Goal: Task Accomplishment & Management: Manage account settings

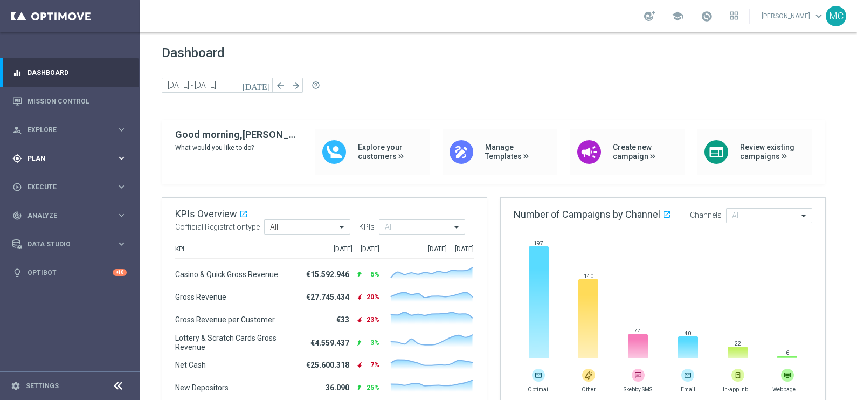
click at [121, 156] on icon "keyboard_arrow_right" at bounding box center [121, 158] width 10 height 10
click at [116, 206] on accordion "Templates keyboard_arrow_right Optimail OptiMobile In-App OptiMobile Push Optip…" at bounding box center [83, 213] width 111 height 16
click at [116, 211] on icon "keyboard_arrow_right" at bounding box center [121, 213] width 10 height 10
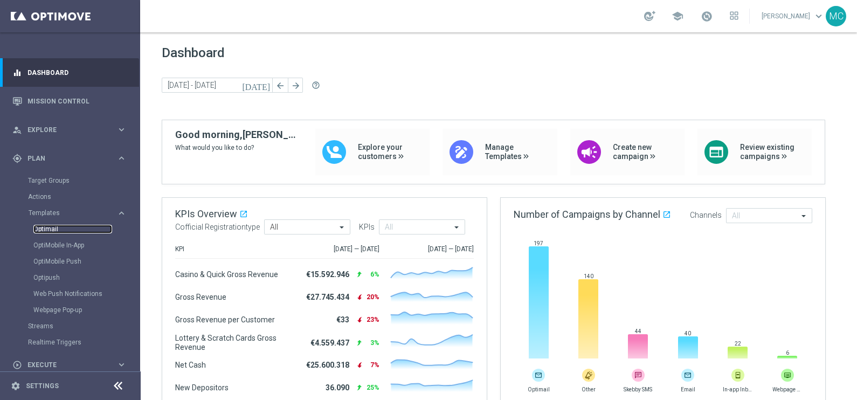
click at [47, 229] on link "Optimail" at bounding box center [72, 229] width 79 height 9
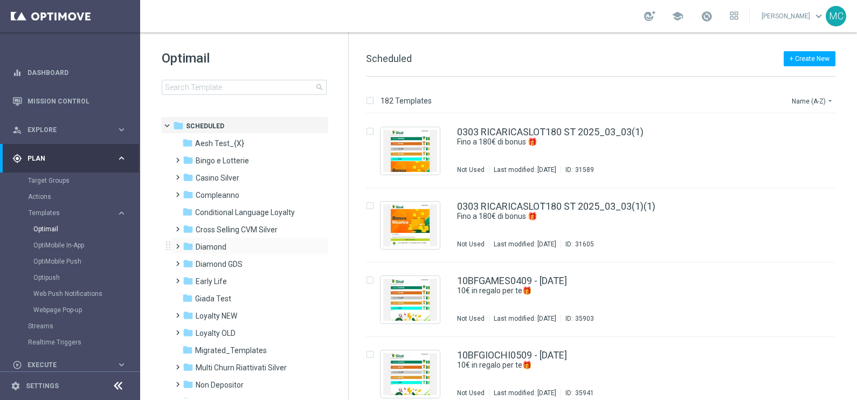
click at [178, 244] on span at bounding box center [175, 241] width 5 height 4
click at [187, 278] on span at bounding box center [186, 276] width 5 height 4
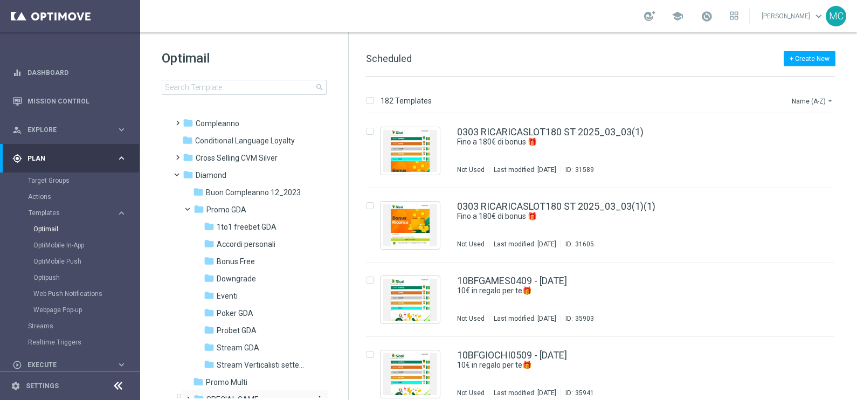
scroll to position [134, 0]
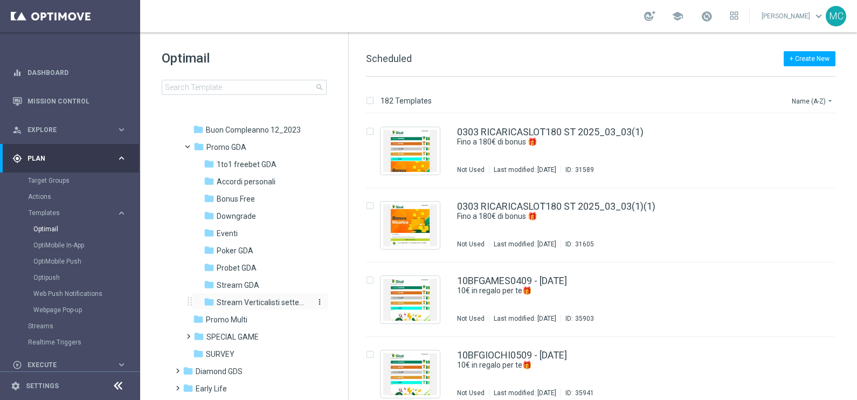
click at [237, 298] on span "Stream Verticalisti settembre 2025" at bounding box center [263, 303] width 93 height 10
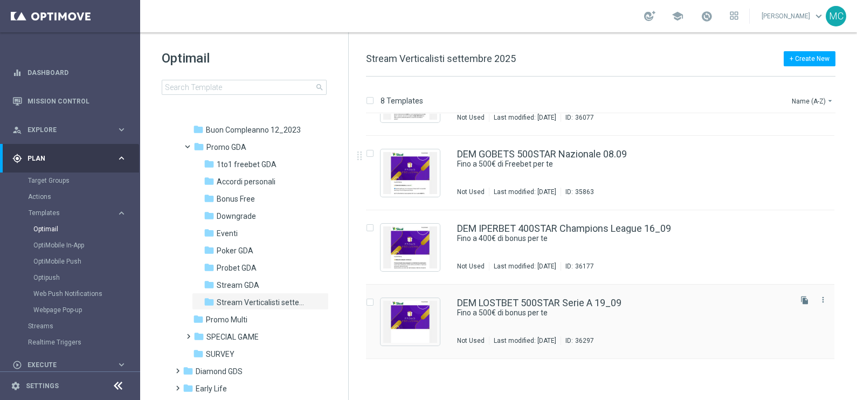
scroll to position [309, 0]
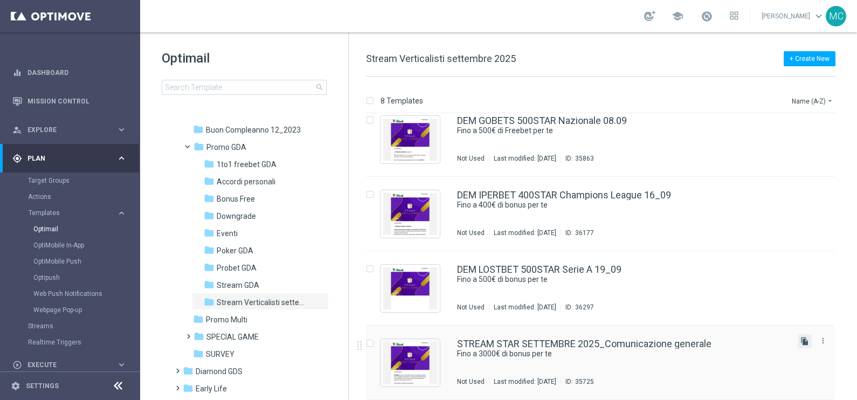
click at [803, 343] on icon "file_copy" at bounding box center [804, 341] width 9 height 9
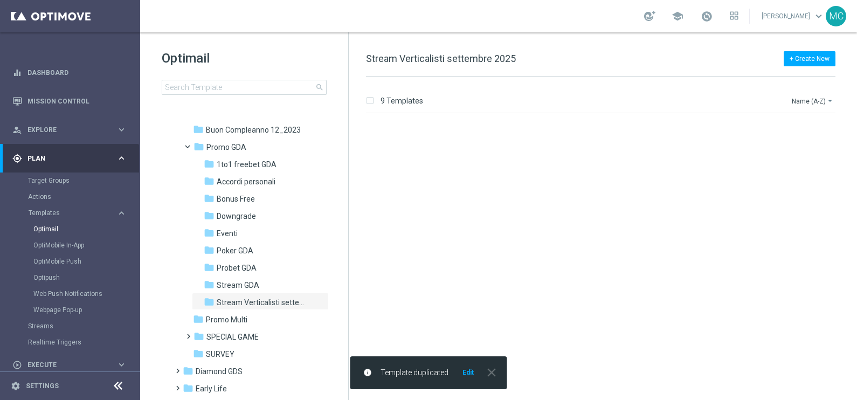
scroll to position [383, 0]
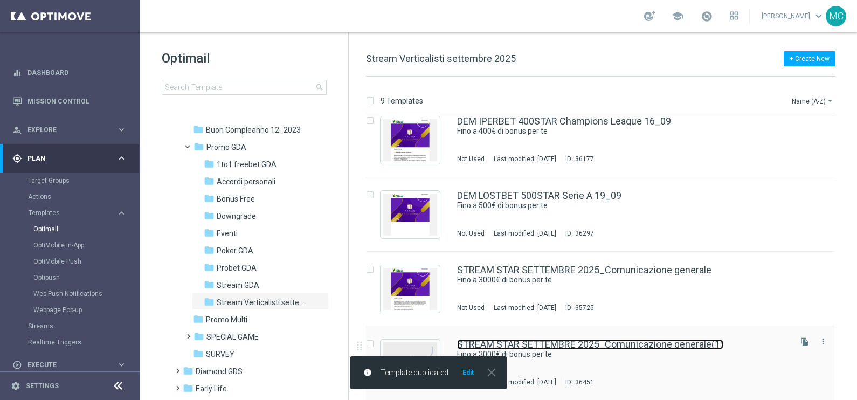
click at [633, 341] on link "STREAM STAR SETTEMBRE 2025_Comunicazione generale(1)" at bounding box center [590, 345] width 266 height 10
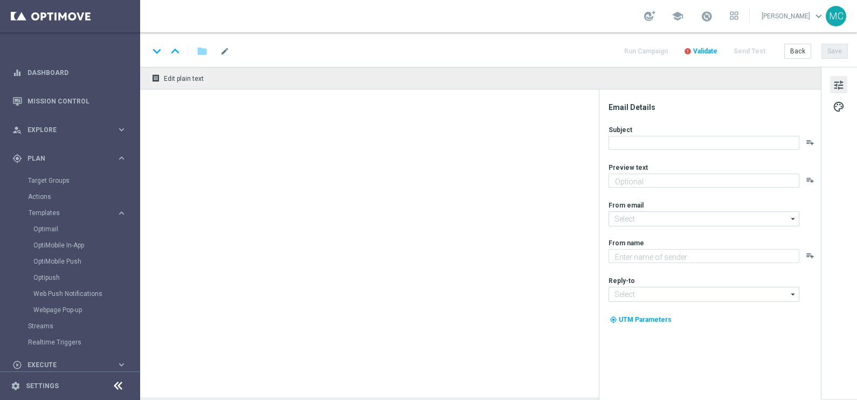
type input "STREAM STAR SETTEMBRE 2025_Comunicazione generale(1)"
type textarea "🏆 Un mese da campione. Solo su SISAL."
type input "[EMAIL_ADDRESS][DOMAIN_NAME]"
type textarea "Sisal"
type input "[EMAIL_ADDRESS][DOMAIN_NAME]"
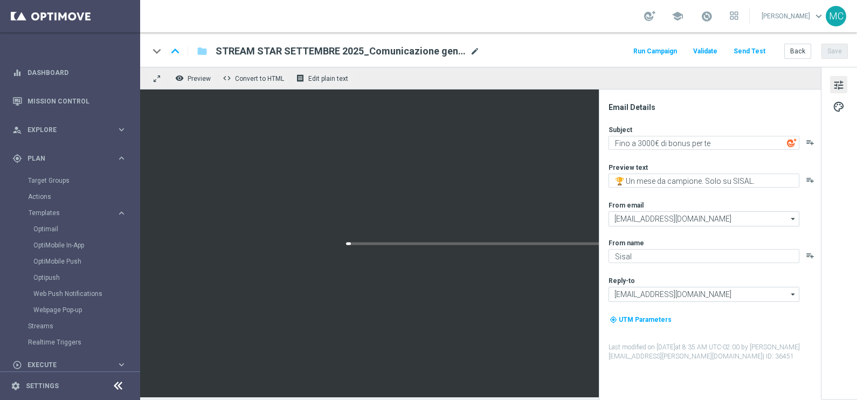
click at [474, 55] on span "mode_edit" at bounding box center [475, 51] width 10 height 10
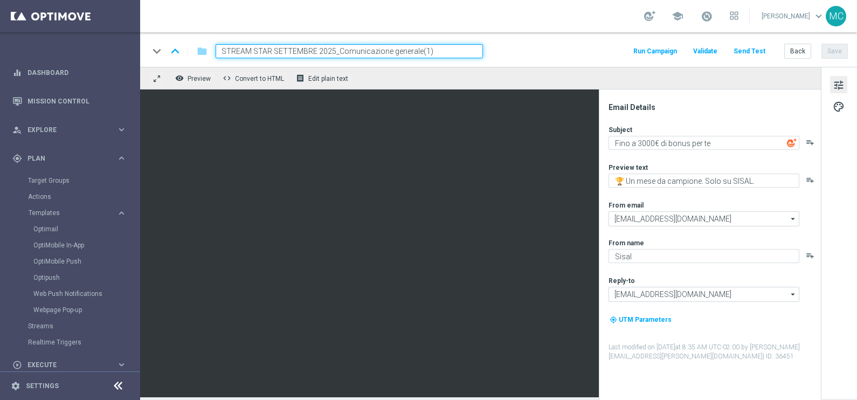
drag, startPoint x: 314, startPoint y: 49, endPoint x: 274, endPoint y: 49, distance: 40.4
click at [274, 49] on input "STREAM STAR SETTEMBRE 2025_Comunicazione generale(1)" at bounding box center [349, 51] width 267 height 14
drag, startPoint x: 426, startPoint y: 49, endPoint x: 409, endPoint y: 50, distance: 17.8
click at [409, 50] on input "STREAM STAR OTTOBRE 2025_Comunicazione generale(1)" at bounding box center [349, 51] width 267 height 14
type input "STREAM STAR OTTOBRE 2025_Comunicazione generale"
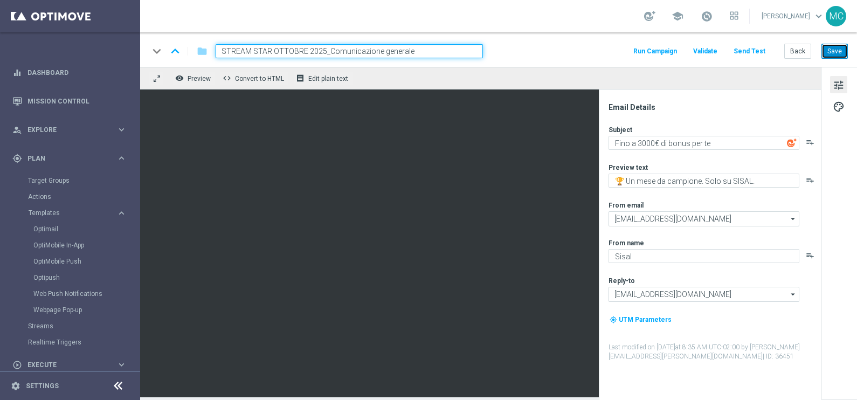
click at [830, 52] on button "Save" at bounding box center [834, 51] width 26 height 15
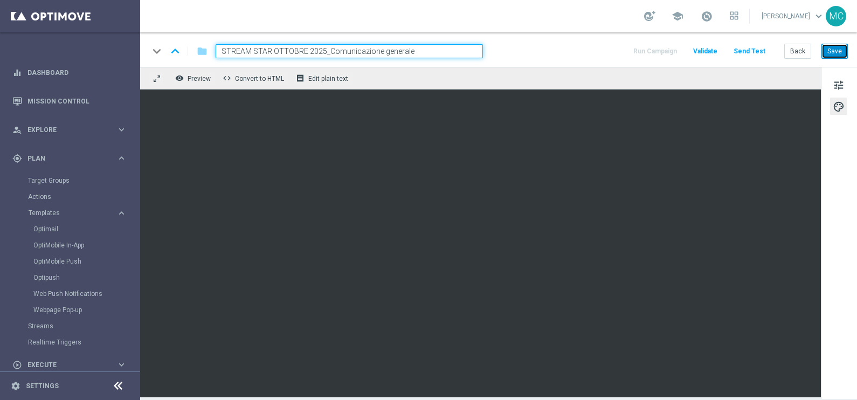
click at [832, 52] on button "Save" at bounding box center [834, 51] width 26 height 15
click at [350, 73] on button "receipt Edit plain text" at bounding box center [323, 78] width 60 height 14
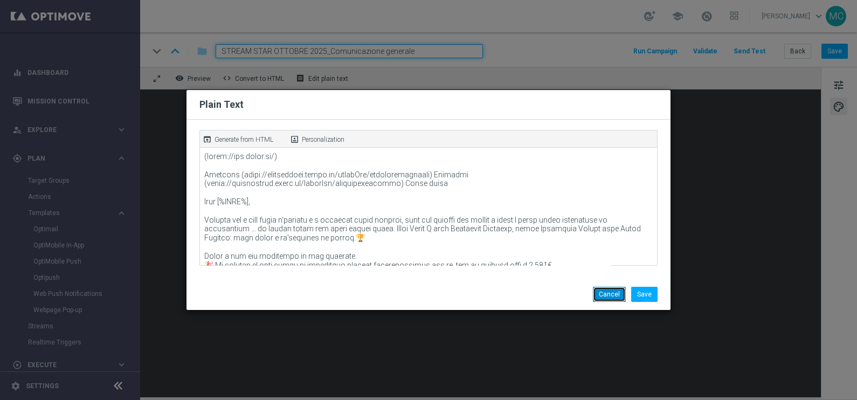
click at [619, 293] on button "Cancel" at bounding box center [609, 294] width 33 height 15
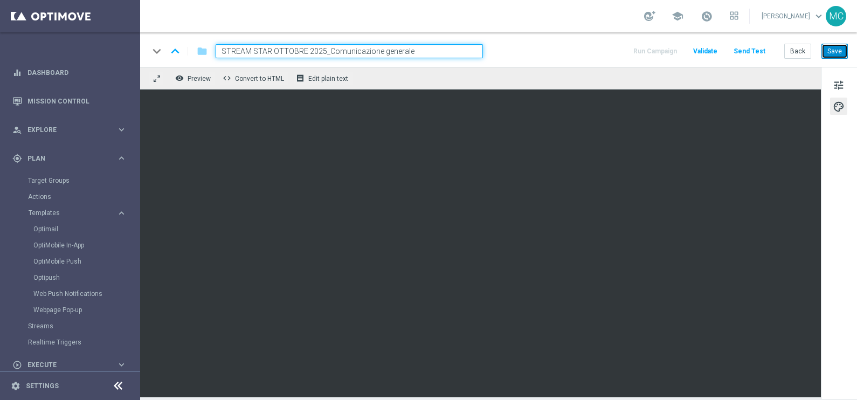
click at [830, 49] on button "Save" at bounding box center [834, 51] width 26 height 15
click at [792, 52] on button "Back" at bounding box center [797, 51] width 27 height 15
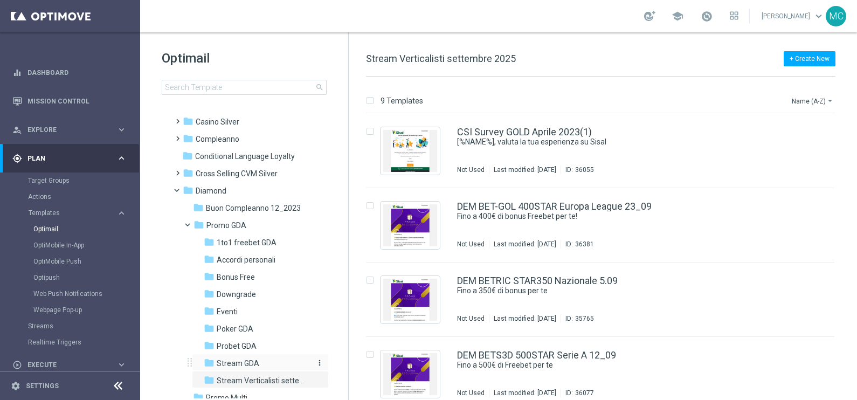
scroll to position [134, 0]
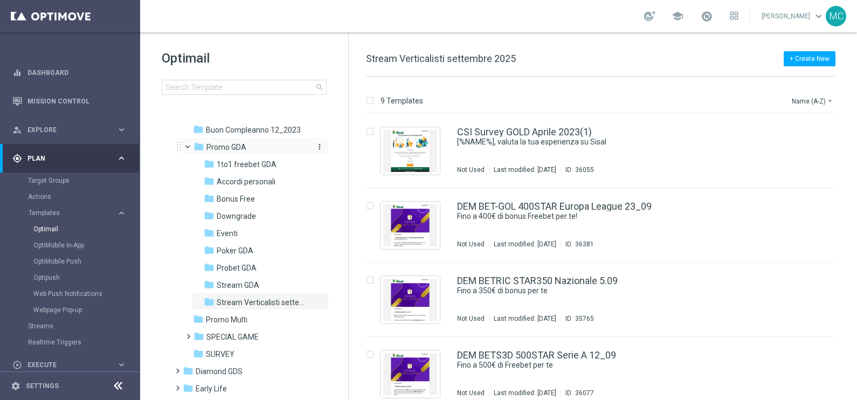
click at [317, 146] on icon "more_vert" at bounding box center [319, 146] width 9 height 9
click at [355, 134] on span "New Folder" at bounding box center [362, 133] width 33 height 9
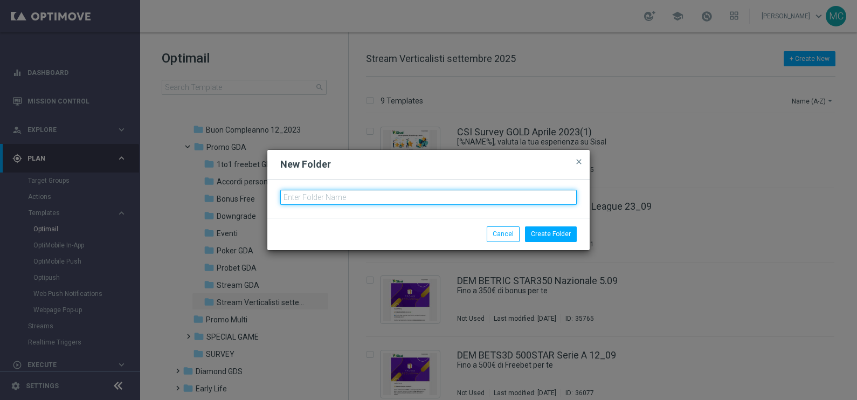
click at [388, 197] on input "text" at bounding box center [428, 197] width 296 height 15
click at [335, 194] on input "[PERSON_NAME] Verticalisti OTTOBRE" at bounding box center [428, 197] width 296 height 15
click at [397, 194] on input "[PERSON_NAME] Verticalisti OTTOBRE" at bounding box center [428, 197] width 296 height 15
click at [291, 197] on input "[PERSON_NAME] Verticalisti OTTOBRE" at bounding box center [428, 197] width 296 height 15
click at [395, 197] on input "Stream Verticalisti OTTOBRE" at bounding box center [428, 197] width 296 height 15
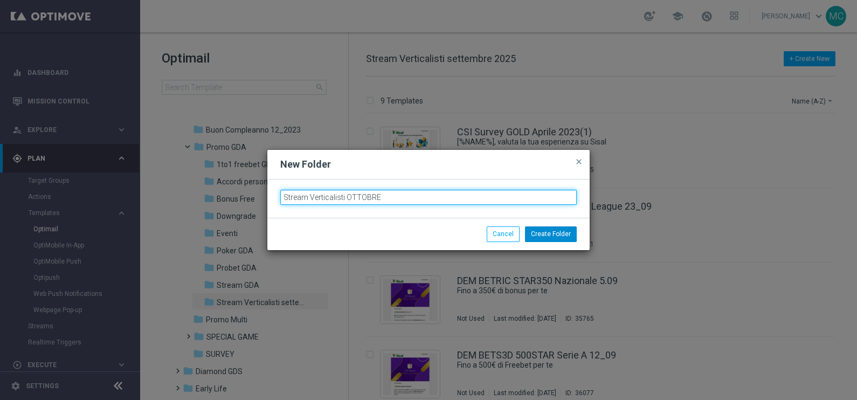
type input "Stream Verticalisti OTTOBRE"
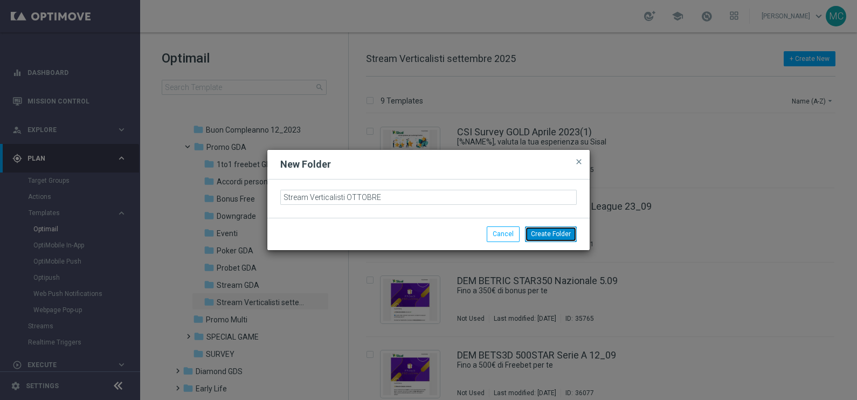
click at [547, 232] on button "Create Folder" at bounding box center [551, 233] width 52 height 15
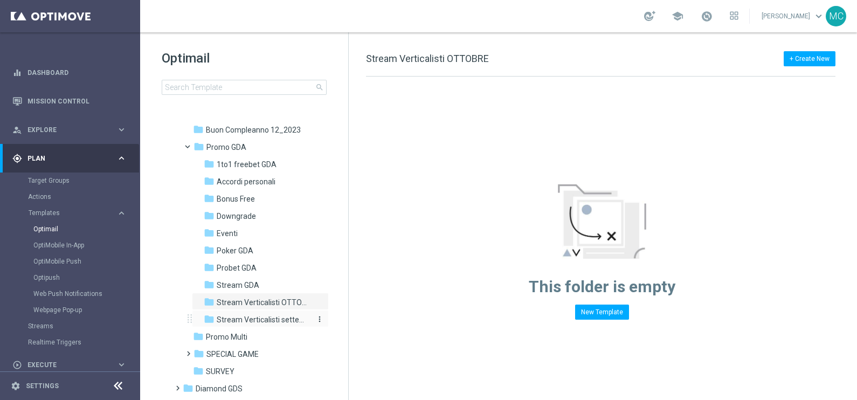
click at [278, 319] on span "Stream Verticalisti settembre 2025" at bounding box center [263, 320] width 93 height 10
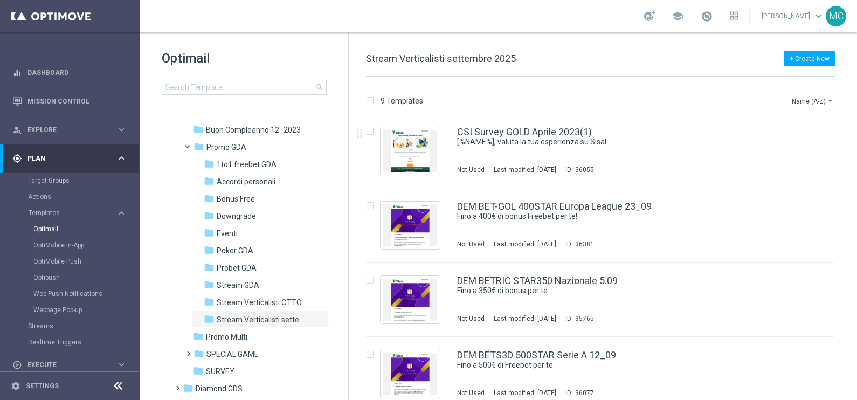
click at [501, 60] on span "Stream Verticalisti settembre 2025" at bounding box center [441, 58] width 150 height 11
click at [436, 60] on span "Stream Verticalisti settembre 2025" at bounding box center [441, 58] width 150 height 11
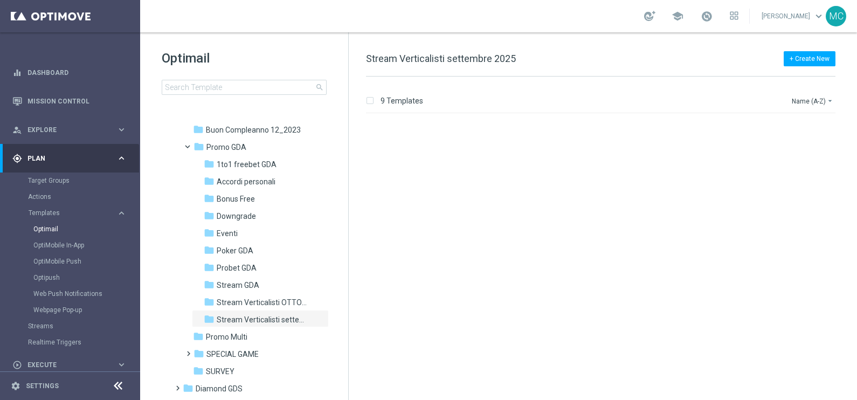
scroll to position [383, 0]
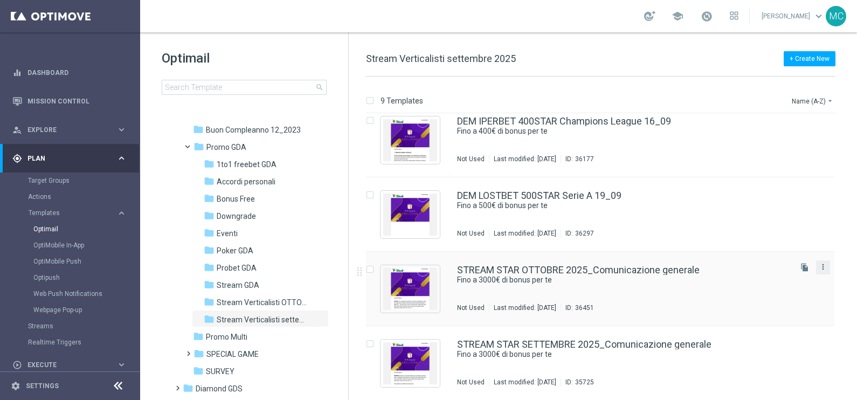
click at [818, 267] on button "more_vert" at bounding box center [823, 266] width 11 height 13
click at [769, 277] on div "Move" at bounding box center [778, 278] width 65 height 8
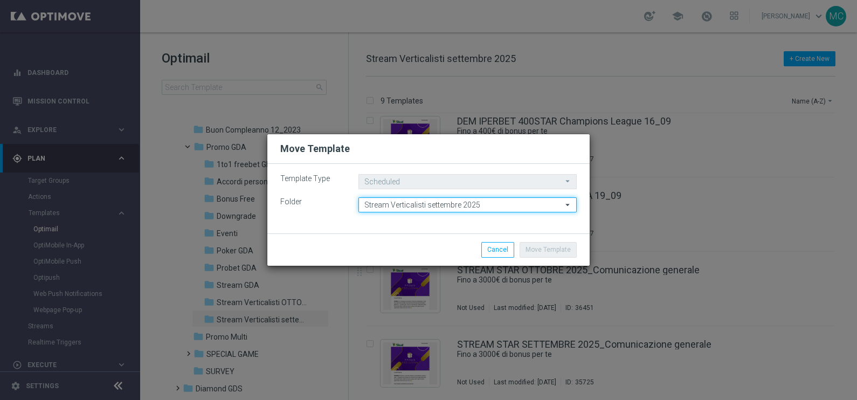
click at [491, 209] on input "Stream Verticalisti settembre 2025" at bounding box center [467, 204] width 218 height 15
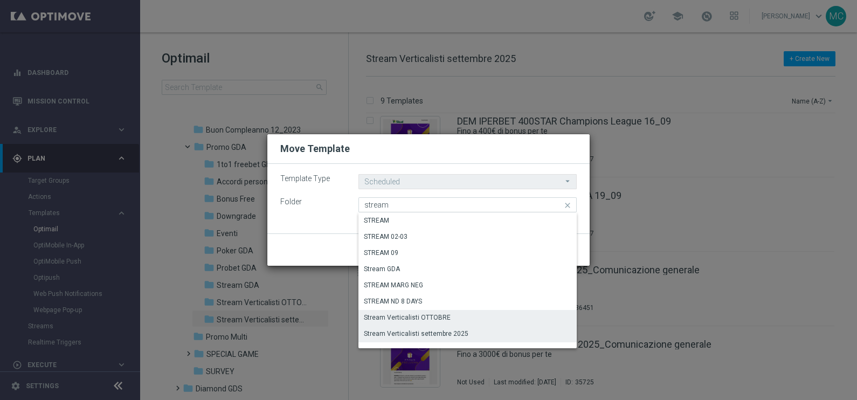
click at [434, 320] on div "Stream Verticalisti OTTOBRE" at bounding box center [407, 318] width 87 height 10
type input "Stream Verticalisti OTTOBRE"
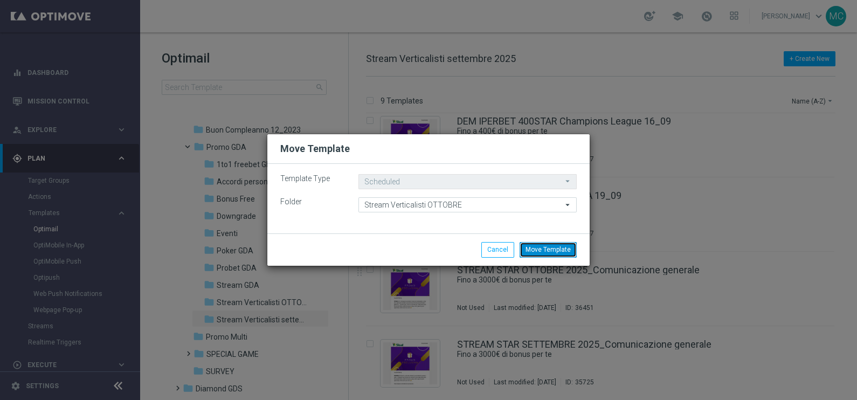
click at [545, 248] on button "Move Template" at bounding box center [548, 249] width 57 height 15
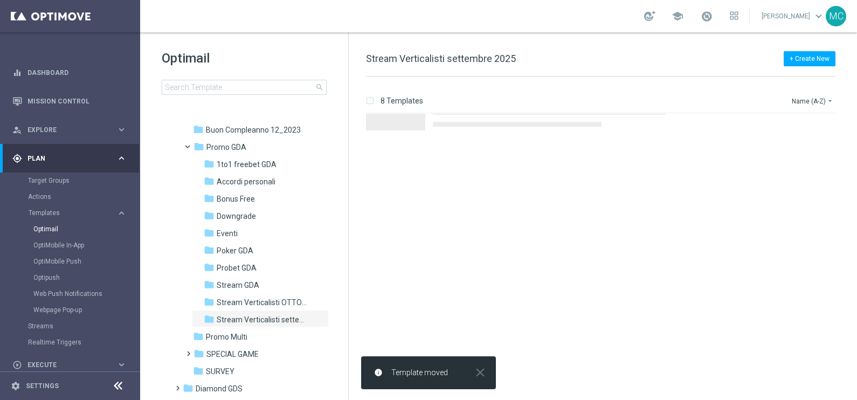
scroll to position [0, 0]
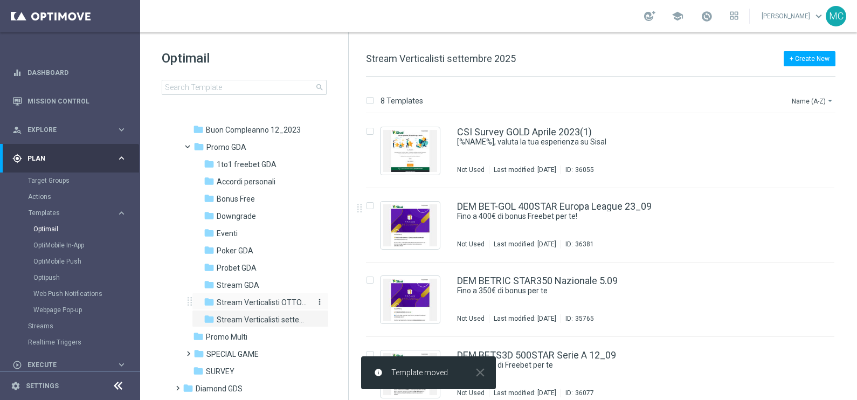
click at [260, 301] on span "Stream Verticalisti OTTOBRE" at bounding box center [263, 303] width 93 height 10
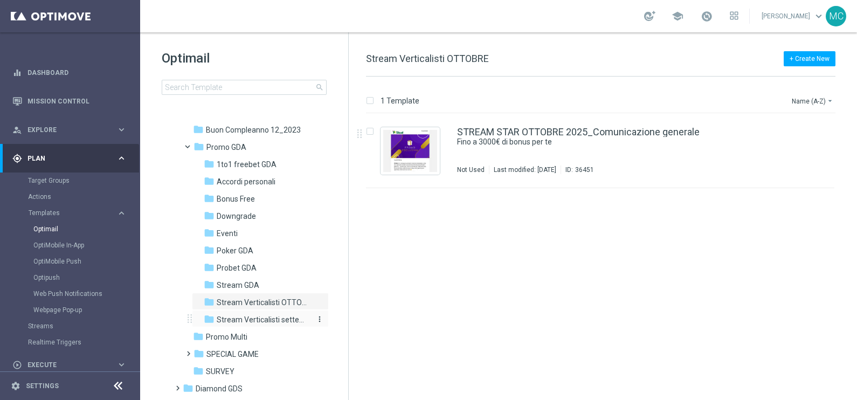
click at [255, 315] on span "Stream Verticalisti settembre 2025" at bounding box center [263, 320] width 93 height 10
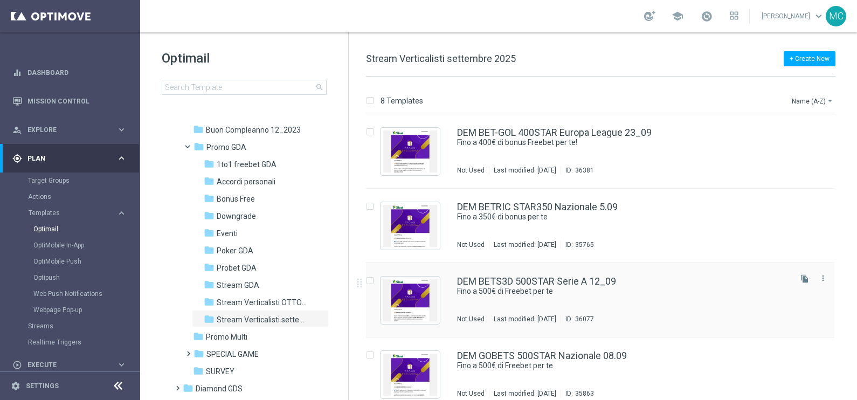
scroll to position [134, 0]
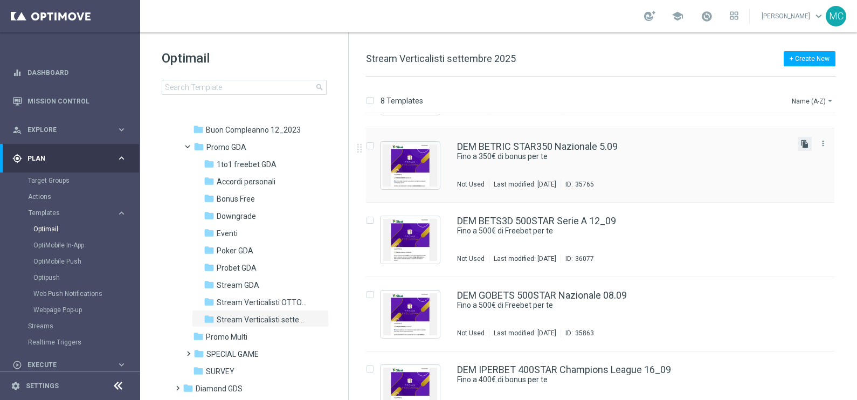
click at [800, 143] on icon "file_copy" at bounding box center [804, 144] width 9 height 9
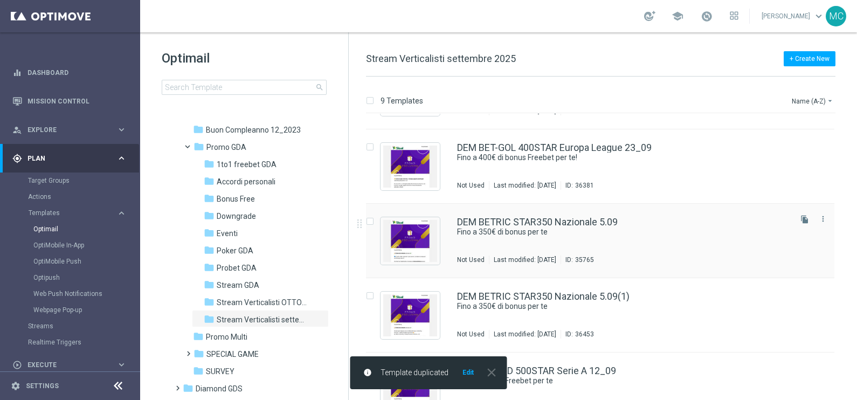
scroll to position [67, 0]
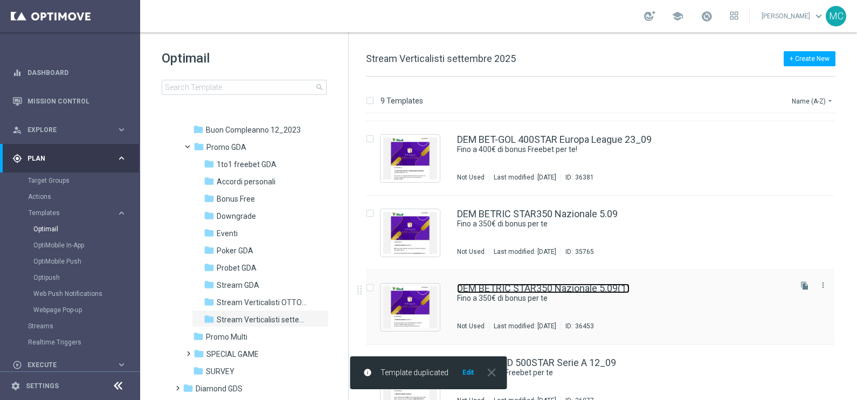
click at [569, 284] on link "DEM BETRIC STAR350 Nazionale 5.09(1)" at bounding box center [543, 289] width 172 height 10
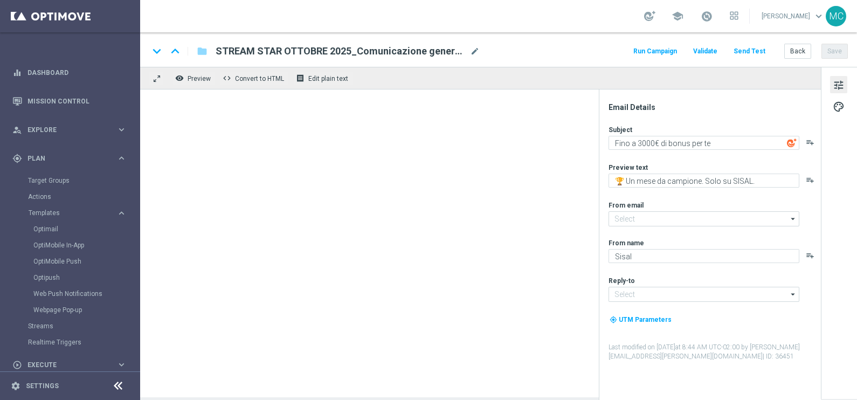
type input "[EMAIL_ADDRESS][DOMAIN_NAME]"
type input "DEM BETRIC STAR350 Nazionale 5.09(1)"
type textarea "Fino a 350€ di bonus per te"
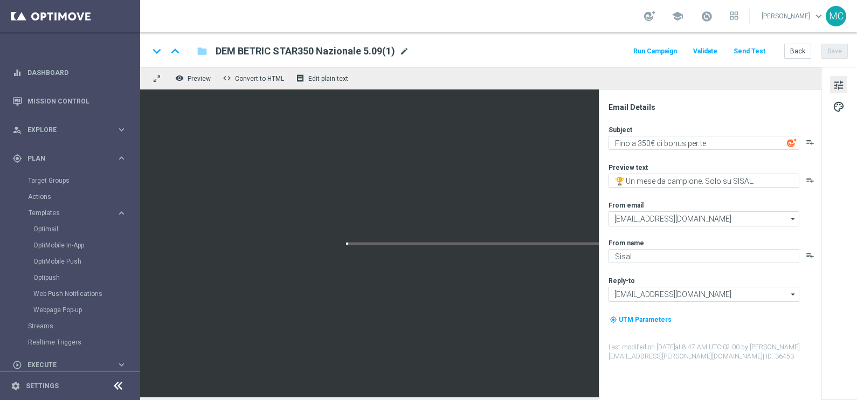
click at [401, 49] on span "mode_edit" at bounding box center [404, 51] width 10 height 10
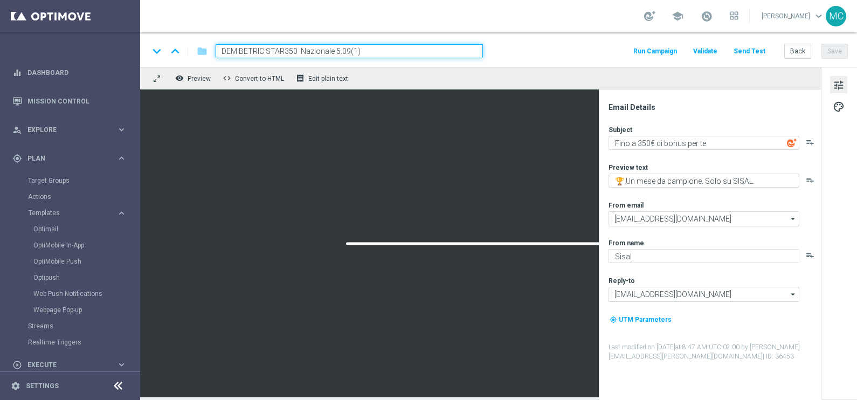
click at [251, 49] on input "DEM BETRIC STAR350 Nazionale 5.09(1)" at bounding box center [349, 51] width 267 height 14
drag, startPoint x: 339, startPoint y: 52, endPoint x: 306, endPoint y: 47, distance: 32.6
click at [306, 47] on input "DEM BETSRIC STAR350 Nazionale 5.09(1)" at bounding box center [349, 51] width 267 height 14
click at [307, 44] on input "DEM BETSRIC STAR350 5.09(1)" at bounding box center [349, 51] width 267 height 14
click at [319, 52] on input "DEM BETSRIC STAR350 3.09(1)" at bounding box center [349, 51] width 267 height 14
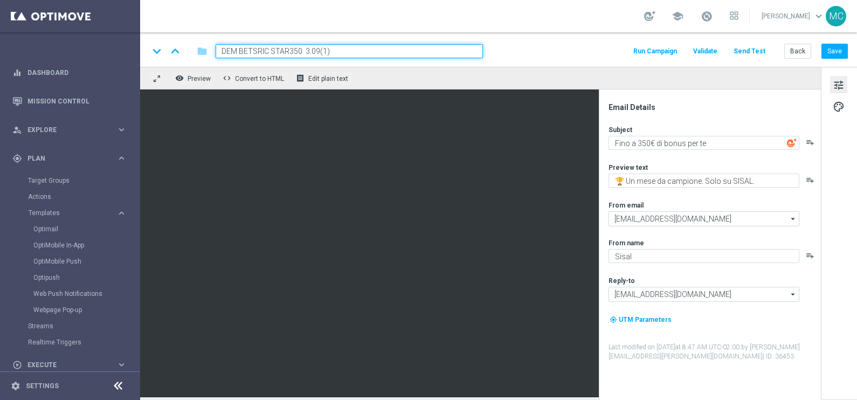
click at [330, 49] on input "DEM BETSRIC STAR350 3.09(1)" at bounding box center [349, 51] width 267 height 14
click at [306, 49] on input "DEM BETSRIC STAR350 3.10" at bounding box center [349, 51] width 267 height 14
type input "DEM BETSRIC STAR350 03.10"
click at [391, 49] on input "DEM BETSRIC STAR350 03.10" at bounding box center [349, 51] width 267 height 14
click at [831, 54] on button "Save" at bounding box center [834, 51] width 26 height 15
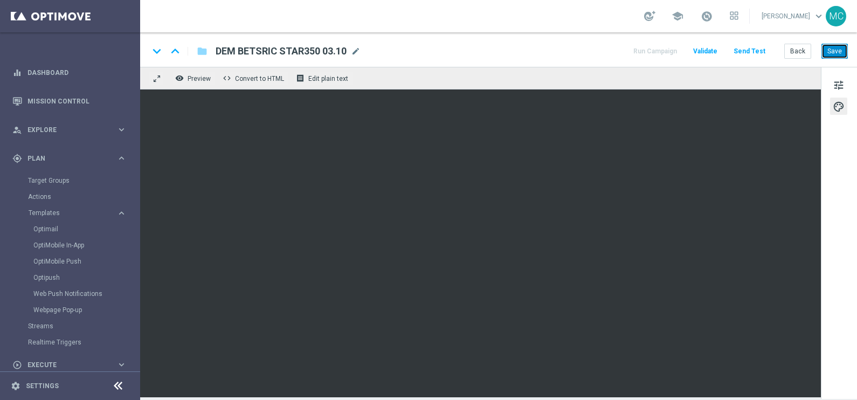
click at [838, 53] on button "Save" at bounding box center [834, 51] width 26 height 15
click at [831, 53] on button "Save" at bounding box center [834, 51] width 26 height 15
click at [799, 54] on button "Back" at bounding box center [797, 51] width 27 height 15
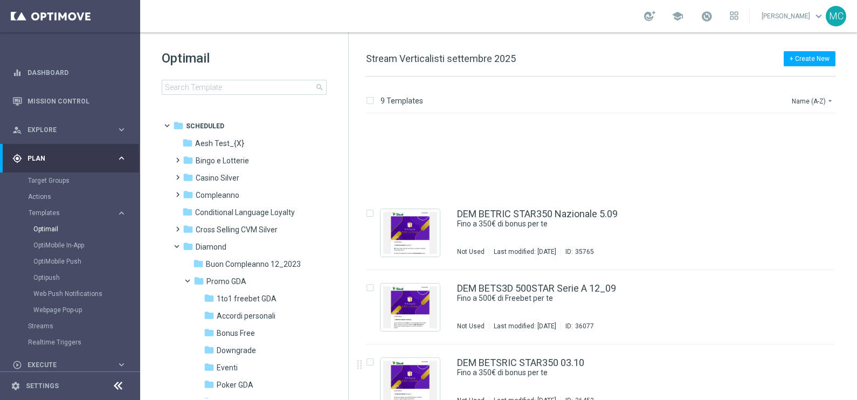
scroll to position [202, 0]
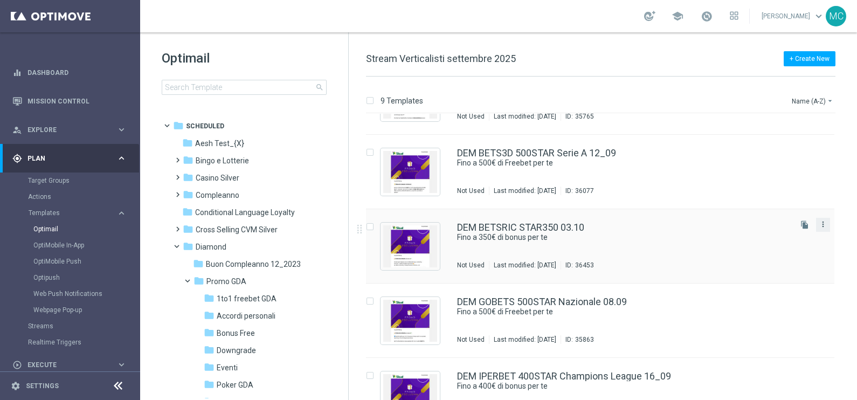
click at [819, 225] on icon "more_vert" at bounding box center [823, 224] width 9 height 9
click at [765, 233] on div "Move" at bounding box center [778, 236] width 65 height 8
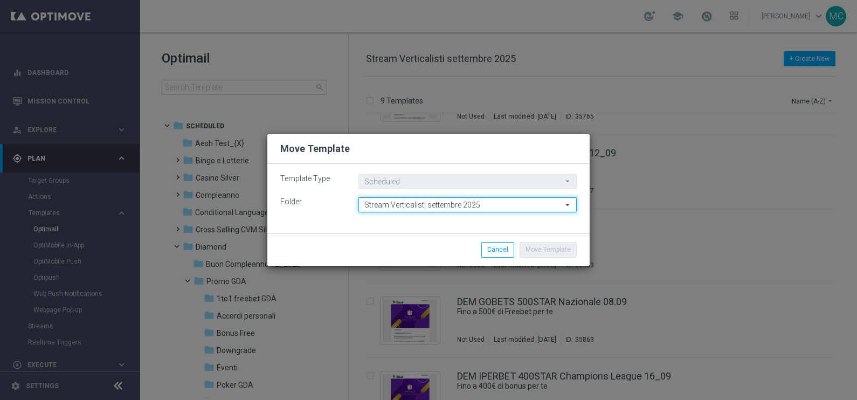
click at [487, 208] on input "Stream Verticalisti settembre 2025" at bounding box center [467, 204] width 218 height 15
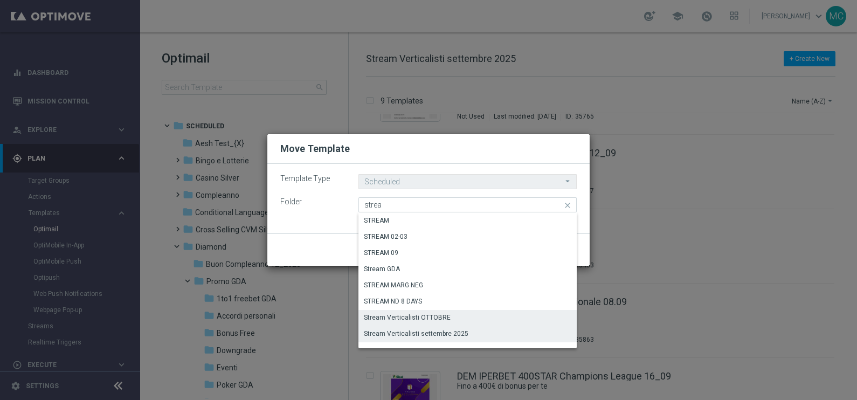
click at [427, 317] on div "Stream Verticalisti OTTOBRE" at bounding box center [407, 318] width 87 height 10
type input "Stream Verticalisti OTTOBRE"
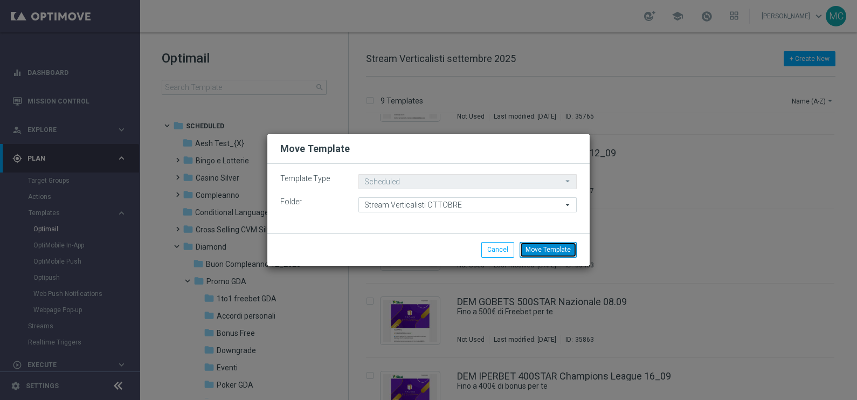
click at [556, 250] on button "Move Template" at bounding box center [548, 249] width 57 height 15
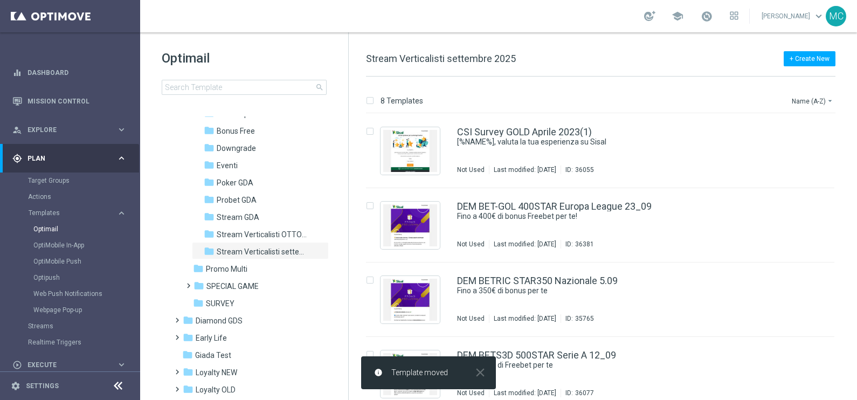
drag, startPoint x: 248, startPoint y: 237, endPoint x: 407, endPoint y: 241, distance: 159.1
click at [248, 237] on span "Stream Verticalisti OTTOBRE" at bounding box center [263, 235] width 93 height 10
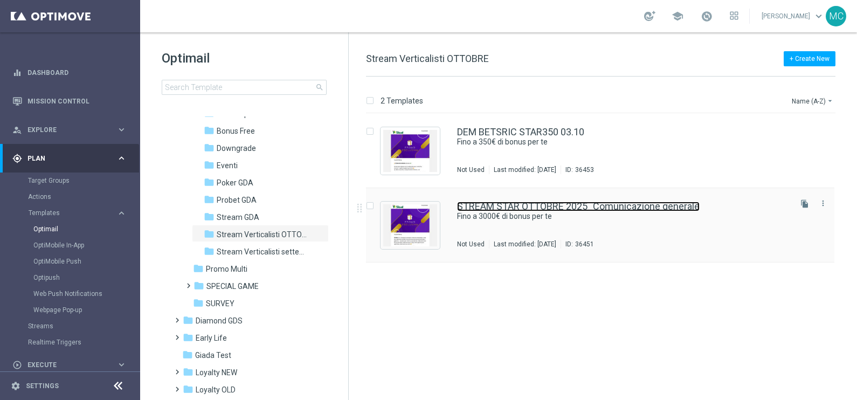
click at [623, 202] on link "STREAM STAR OTTOBRE 2025_Comunicazione generale" at bounding box center [578, 207] width 243 height 10
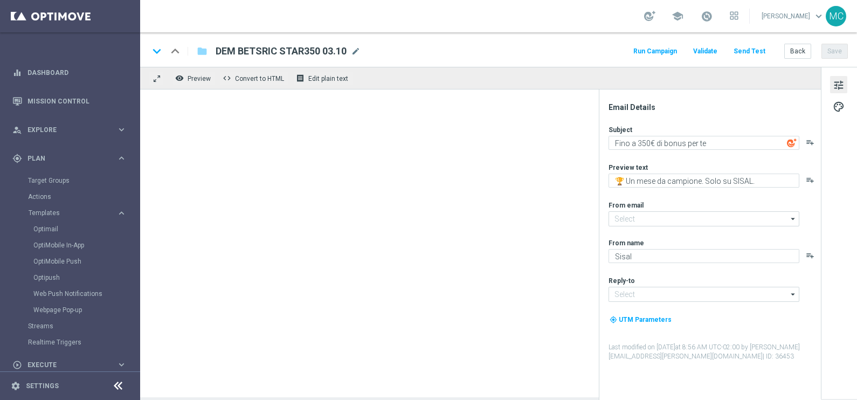
type textarea "Fino a 3000€ di bonus per te"
type input "[EMAIL_ADDRESS][DOMAIN_NAME]"
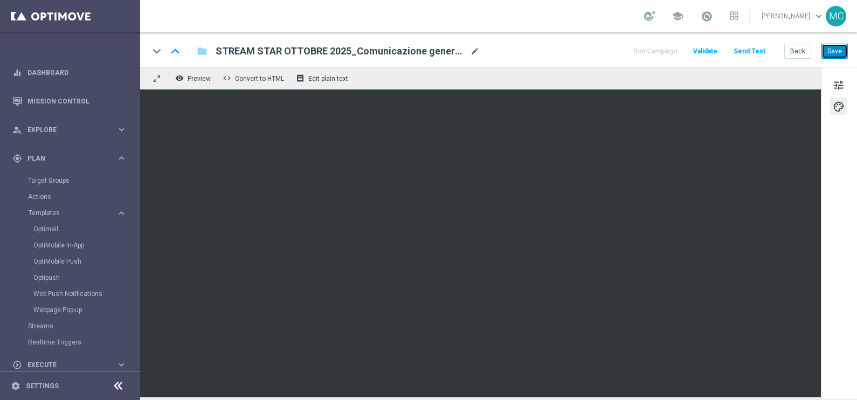
click at [833, 53] on button "Save" at bounding box center [834, 51] width 26 height 15
click at [803, 45] on button "Back" at bounding box center [797, 51] width 27 height 15
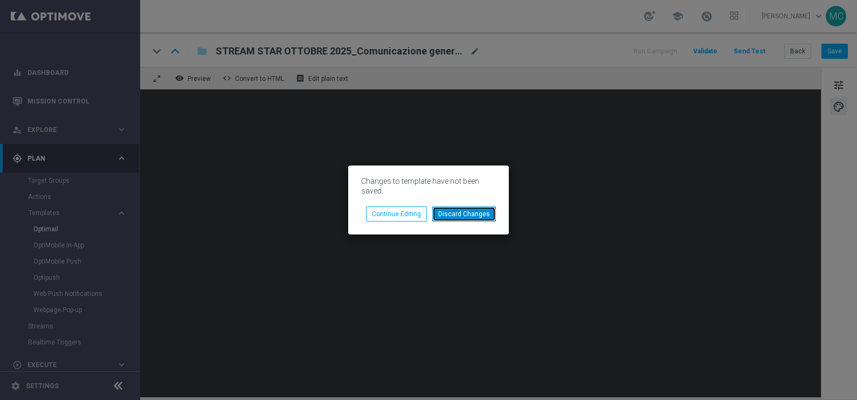
click at [450, 210] on button "Discard Changes" at bounding box center [464, 213] width 64 height 15
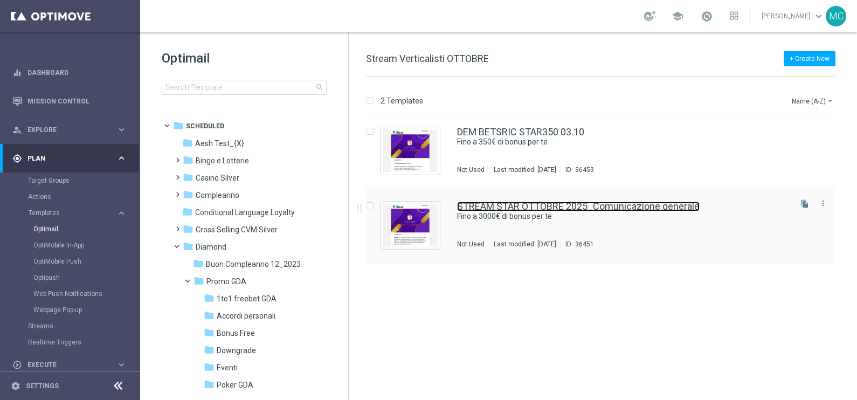
click at [536, 205] on link "STREAM STAR OTTOBRE 2025_Comunicazione generale" at bounding box center [578, 207] width 243 height 10
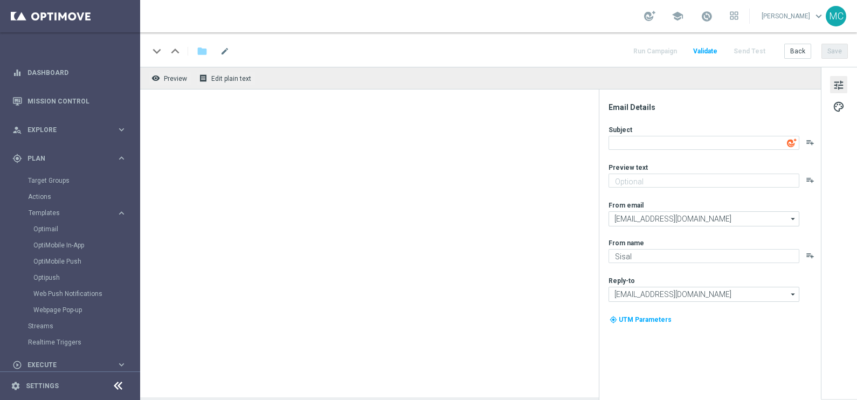
type textarea "Fino a 3000€ di bonus per te"
type textarea "🏆 Un mese da campione. Solo su SISAL."
type input "[EMAIL_ADDRESS][DOMAIN_NAME]"
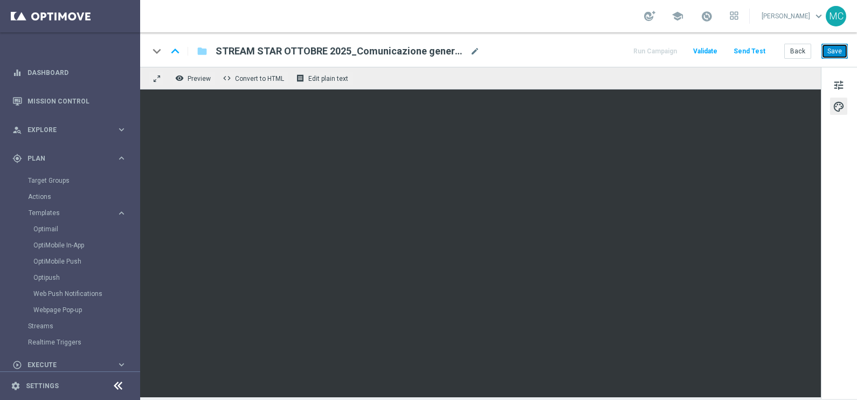
click at [827, 52] on button "Save" at bounding box center [834, 51] width 26 height 15
click at [827, 51] on button "Save" at bounding box center [834, 51] width 26 height 15
click at [843, 81] on span "tune" at bounding box center [839, 85] width 12 height 14
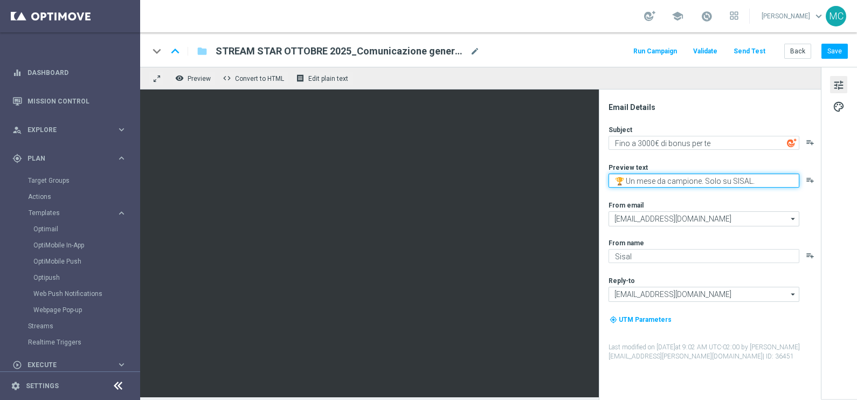
click at [772, 181] on textarea "🏆 Un mese da campione. Solo su SISAL." at bounding box center [704, 181] width 191 height 14
click at [627, 181] on textarea "🏆 Un mese da campione. Solo su SISAL." at bounding box center [704, 181] width 191 height 14
type textarea "🏆Un mese [PERSON_NAME]. Solo su SISAL."
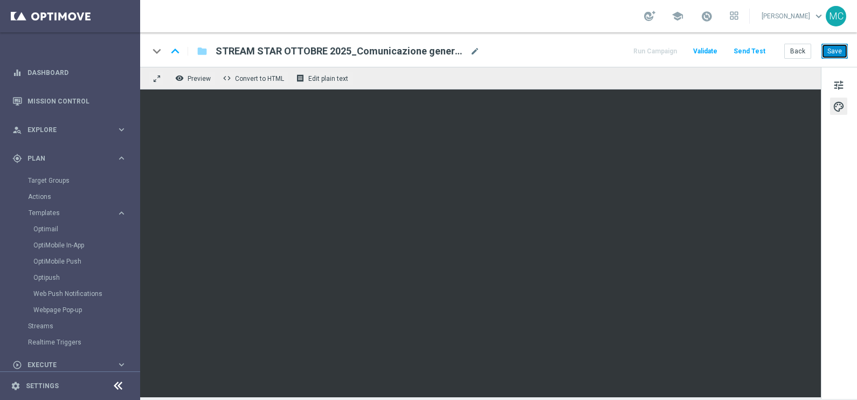
click at [838, 49] on button "Save" at bounding box center [834, 51] width 26 height 15
click at [792, 50] on button "Back" at bounding box center [797, 51] width 27 height 15
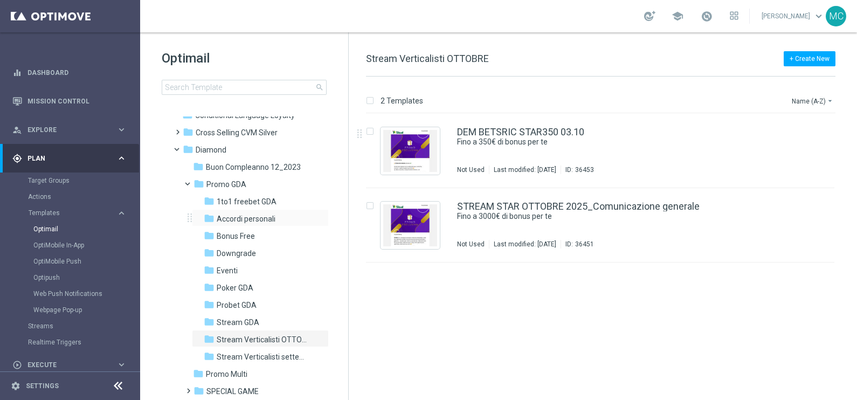
scroll to position [67, 0]
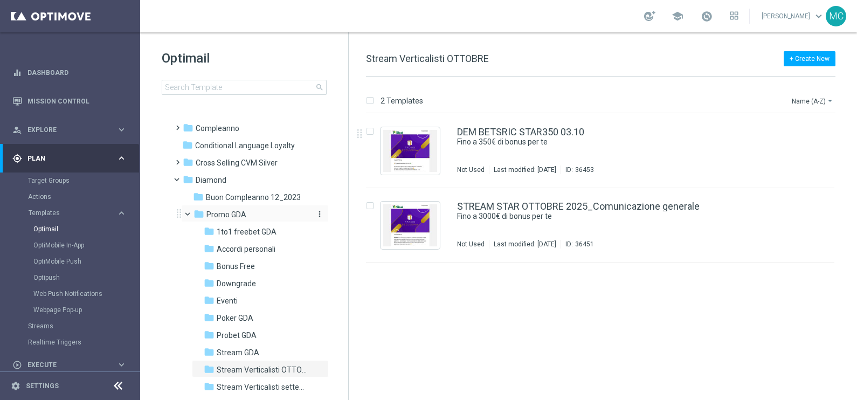
click at [318, 211] on icon "more_vert" at bounding box center [319, 214] width 9 height 9
click at [358, 201] on span "New Folder" at bounding box center [362, 201] width 33 height 9
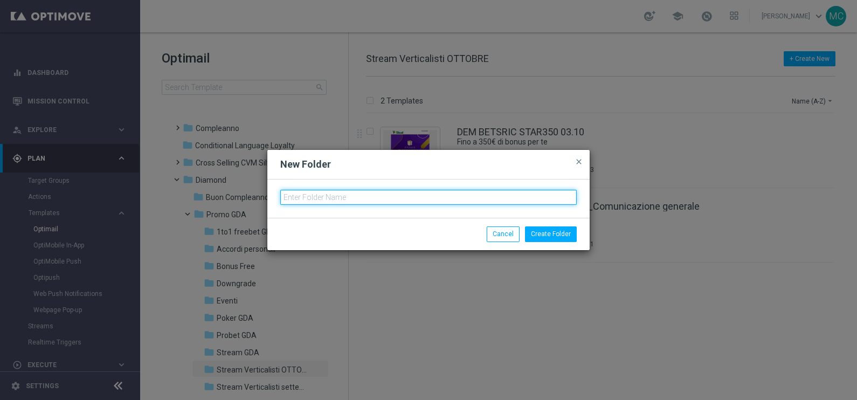
click at [358, 194] on input "text" at bounding box center [428, 197] width 296 height 15
type input "P"
type input "Promo MyCombo"
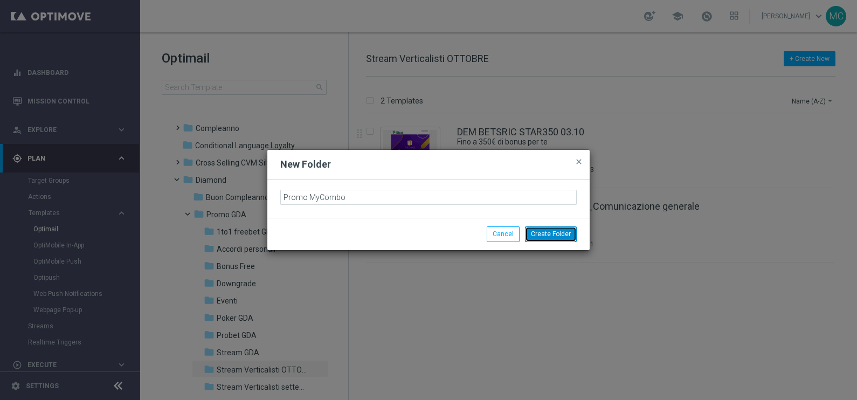
click at [557, 234] on button "Create Folder" at bounding box center [551, 233] width 52 height 15
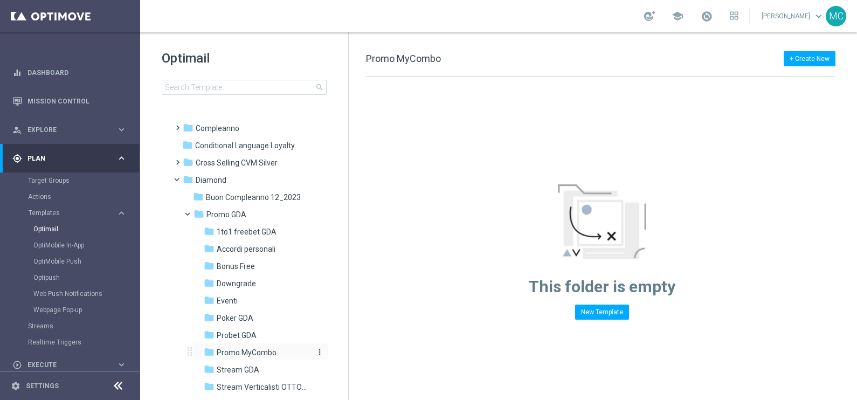
click at [253, 350] on span "Promo MyCombo" at bounding box center [247, 353] width 60 height 10
click at [248, 381] on div "folder Stream Verticalisti OTTOBRE" at bounding box center [257, 387] width 106 height 12
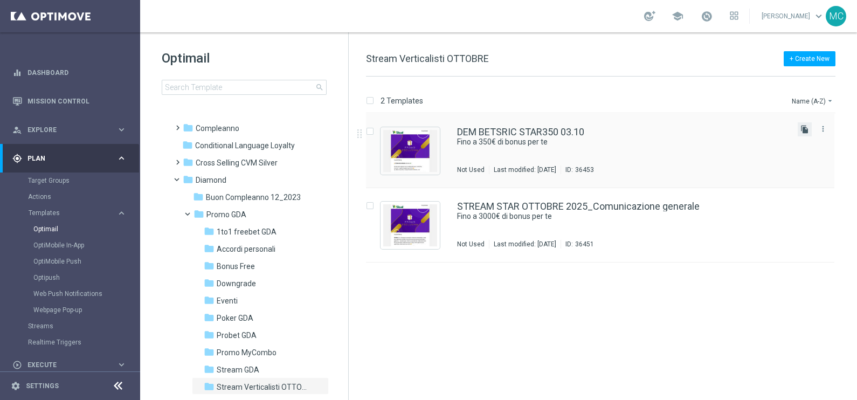
click at [803, 127] on icon "file_copy" at bounding box center [804, 129] width 9 height 9
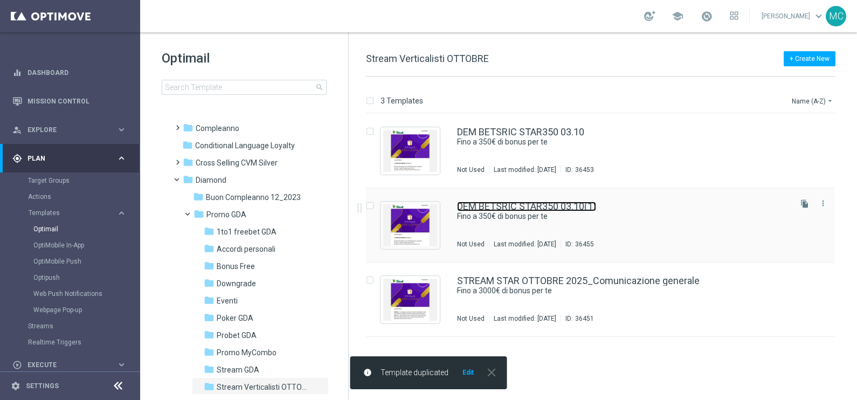
click at [537, 205] on link "DEM BETSRIC STAR350 03.10(1)" at bounding box center [526, 207] width 139 height 10
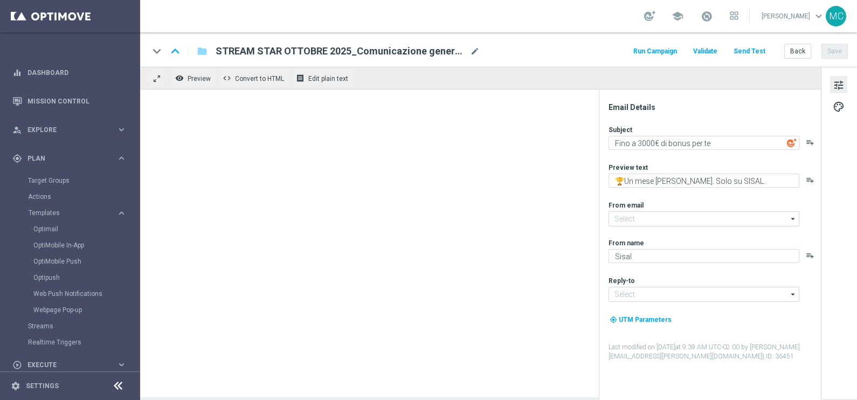
type input "[EMAIL_ADDRESS][DOMAIN_NAME]"
type textarea "Fino a 350€ di bonus per te"
type textarea "🏆 Un mese da campione. Solo su SISAL."
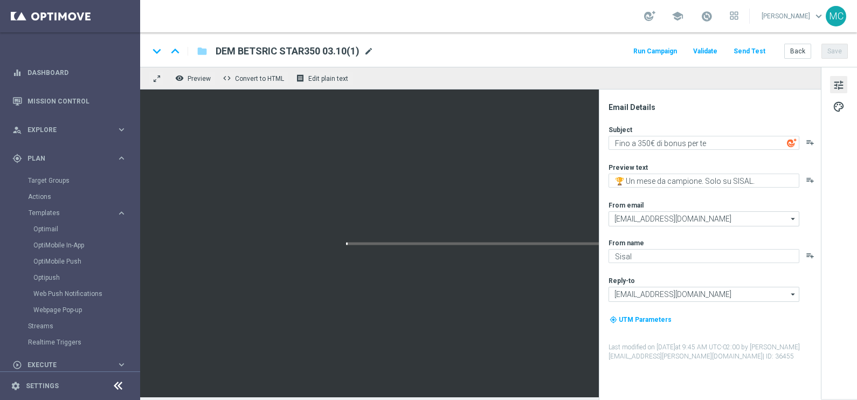
click at [368, 53] on span "mode_edit" at bounding box center [369, 51] width 10 height 10
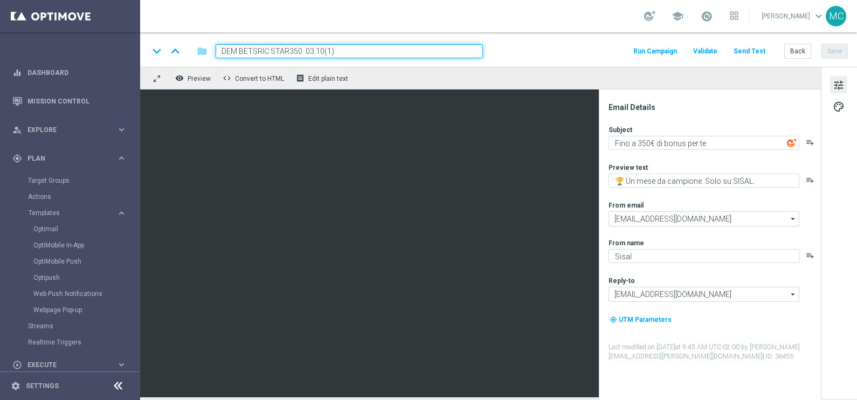
drag, startPoint x: 270, startPoint y: 47, endPoint x: 251, endPoint y: 32, distance: 24.5
click at [243, 46] on input "DEM BETSRIC STAR350 03.10(1)" at bounding box center [349, 51] width 267 height 14
click at [313, 50] on input "DEM BMYCOMBO STAR350 03.10(1)" at bounding box center [349, 51] width 267 height 14
click at [309, 50] on input "DEM BMYCOMBO STAR350 03.10(1)" at bounding box center [349, 51] width 267 height 14
drag, startPoint x: 321, startPoint y: 49, endPoint x: 314, endPoint y: 49, distance: 6.5
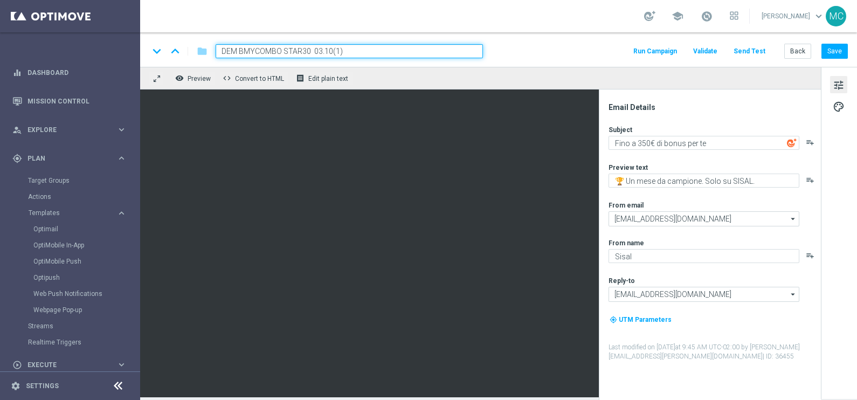
click at [314, 49] on input "DEM BMYCOMBO STAR30 03.10(1)" at bounding box center [349, 51] width 267 height 14
drag, startPoint x: 341, startPoint y: 49, endPoint x: 323, endPoint y: 49, distance: 17.3
click at [323, 49] on input "DEM BMYCOMBO STAR30 27.10(1)" at bounding box center [349, 51] width 267 height 14
click at [241, 48] on input "DEM BMYCOMBO STAR30 27.09" at bounding box center [349, 51] width 267 height 14
type input "DEM MYCOMBO STAR30 27.09"
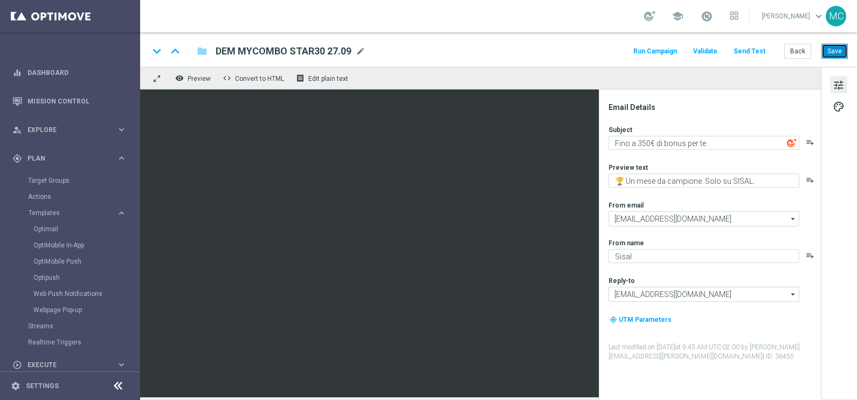
click at [826, 52] on button "Save" at bounding box center [834, 51] width 26 height 15
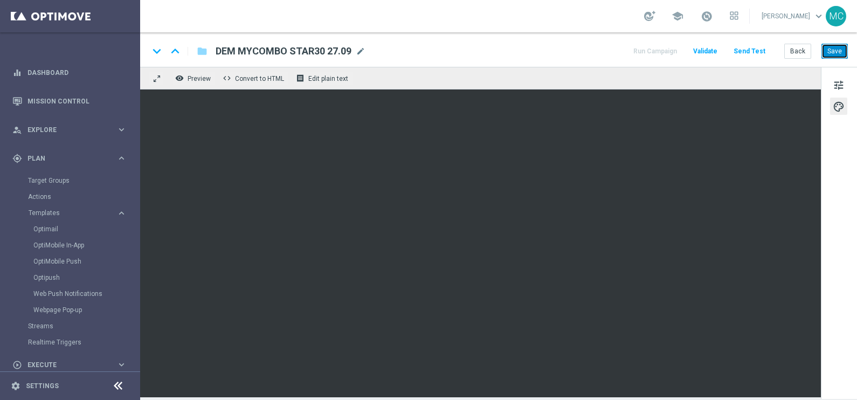
click at [831, 53] on button "Save" at bounding box center [834, 51] width 26 height 15
click at [840, 86] on span "tune" at bounding box center [839, 85] width 12 height 14
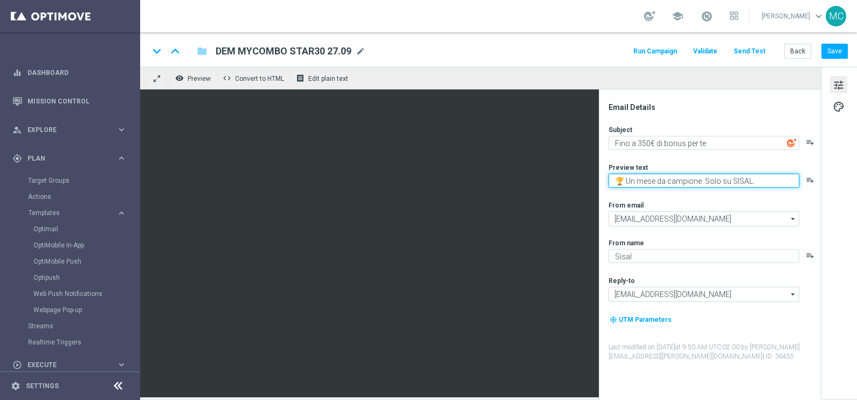
drag, startPoint x: 751, startPoint y: 178, endPoint x: 606, endPoint y: 184, distance: 145.1
click at [606, 184] on div "Email Details Subject Fino a 350€ di bonus per te playlist_add Preview text 🏆 U…" at bounding box center [712, 251] width 215 height 298
paste textarea "Scopri la promo MyCombo!"
type textarea "🔥 Scopri la promo MyCombo"
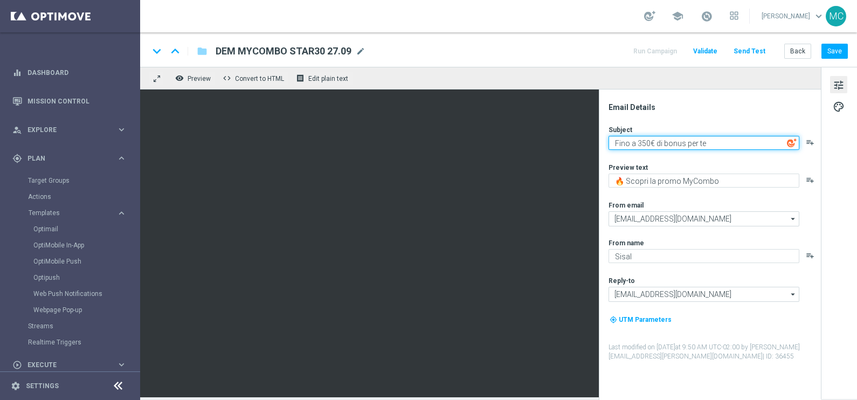
drag, startPoint x: 706, startPoint y: 137, endPoint x: 612, endPoint y: 146, distance: 94.7
click at [612, 146] on textarea "Fino a 350€ di bonus per te" at bounding box center [704, 143] width 191 height 14
drag, startPoint x: 627, startPoint y: 142, endPoint x: 607, endPoint y: 140, distance: 20.5
click at [607, 142] on div "Email Details Subject Un rimborso del 100% fino a 30€ playlist_add Preview text…" at bounding box center [712, 251] width 215 height 298
type textarea "Rimborso del 100% fino a 30€"
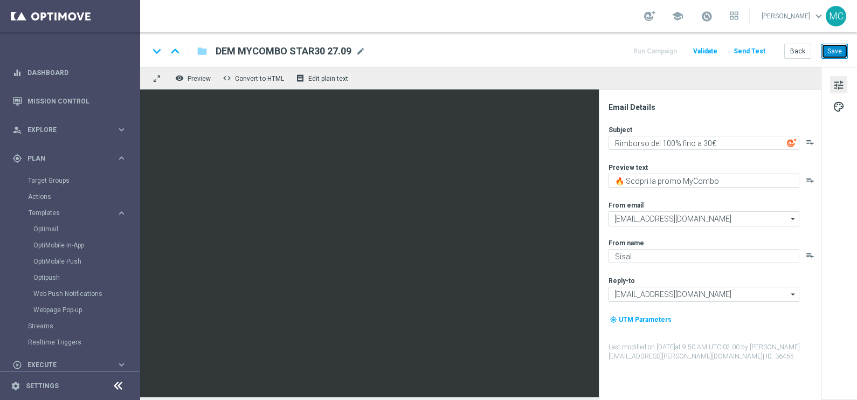
click at [839, 46] on button "Save" at bounding box center [834, 51] width 26 height 15
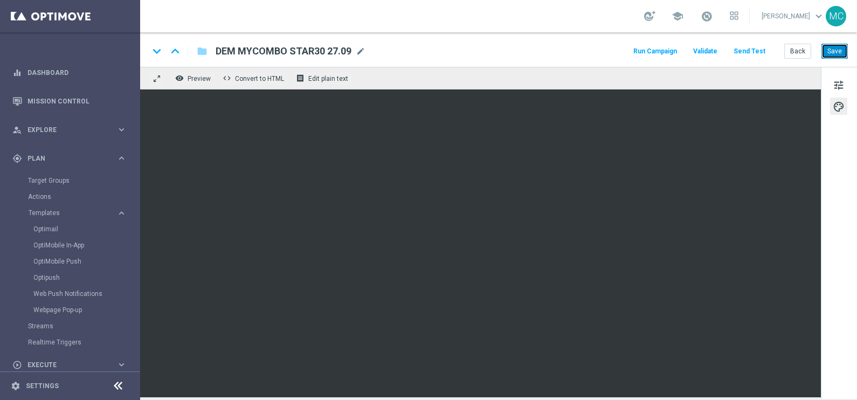
click at [843, 56] on button "Save" at bounding box center [834, 51] width 26 height 15
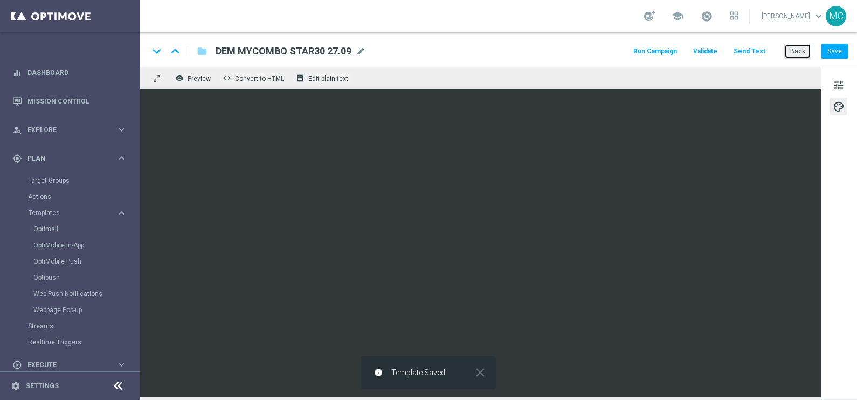
click at [797, 49] on button "Back" at bounding box center [797, 51] width 27 height 15
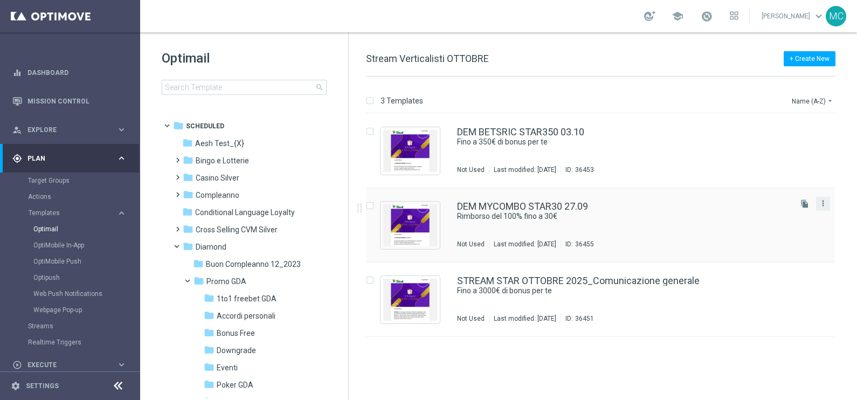
click at [824, 201] on icon "more_vert" at bounding box center [823, 203] width 9 height 9
click at [744, 216] on div "send" at bounding box center [739, 215] width 16 height 8
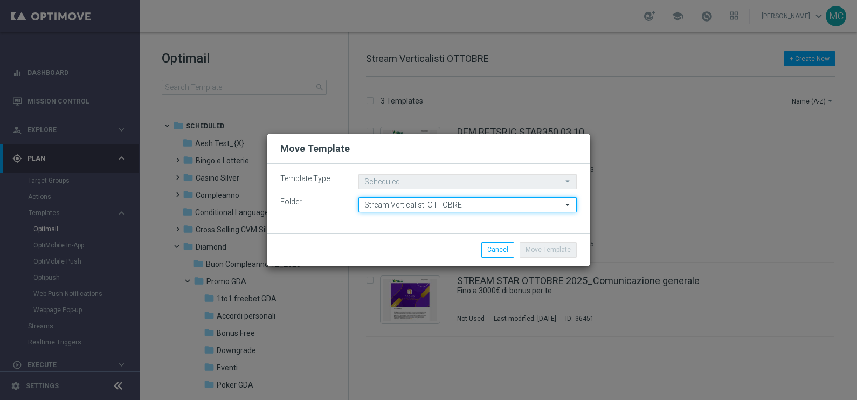
click at [470, 205] on input "Stream Verticalisti OTTOBRE" at bounding box center [467, 204] width 218 height 15
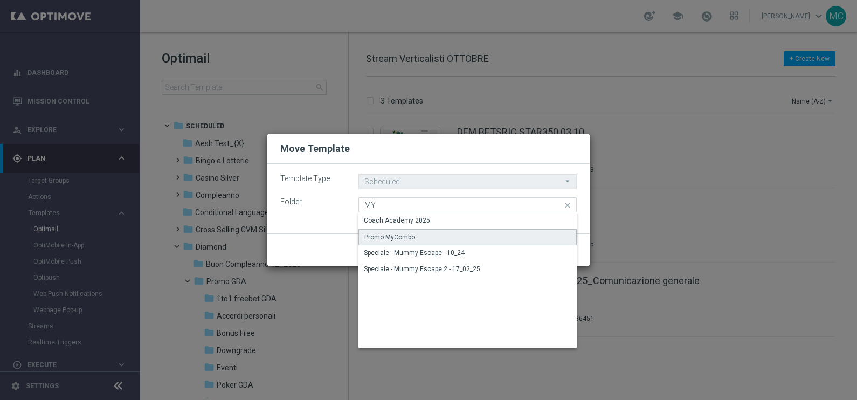
click at [436, 232] on div "Promo MyCombo" at bounding box center [467, 237] width 218 height 16
type input "Promo MyCombo"
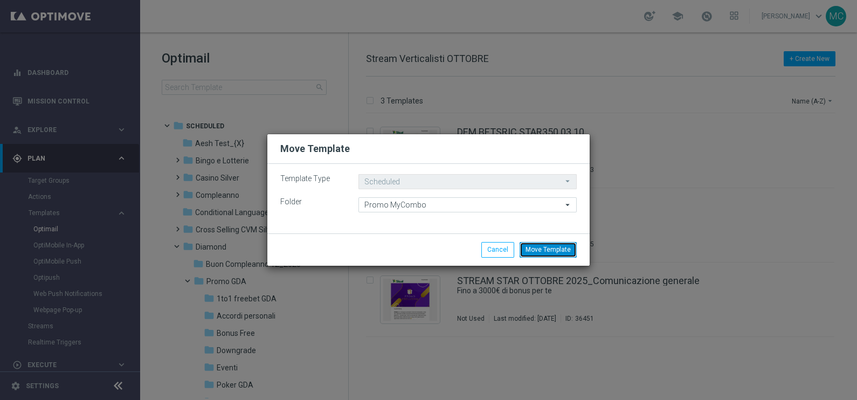
click at [531, 245] on button "Move Template" at bounding box center [548, 249] width 57 height 15
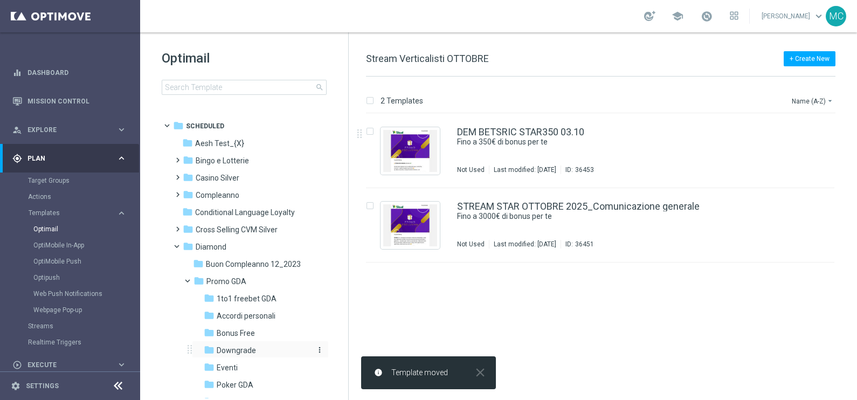
scroll to position [134, 0]
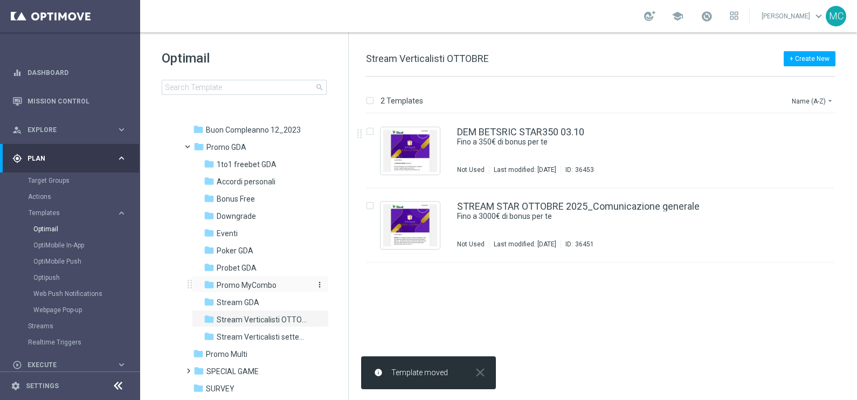
click at [248, 283] on span "Promo MyCombo" at bounding box center [247, 285] width 60 height 10
